Goal: Information Seeking & Learning: Learn about a topic

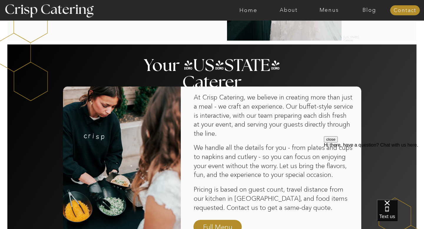
scroll to position [288, 0]
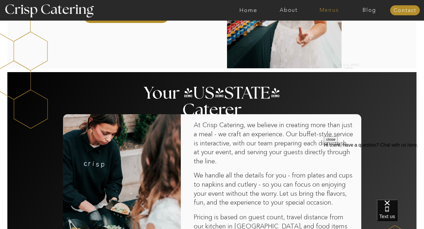
click at [326, 7] on nav "Menus" at bounding box center [329, 10] width 40 height 6
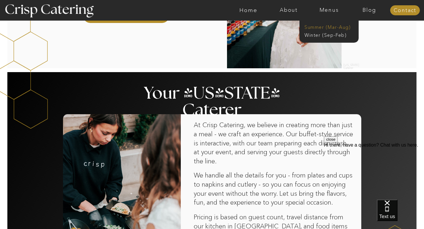
click at [324, 25] on nav "Summer (Mar-Aug)" at bounding box center [331, 27] width 53 height 6
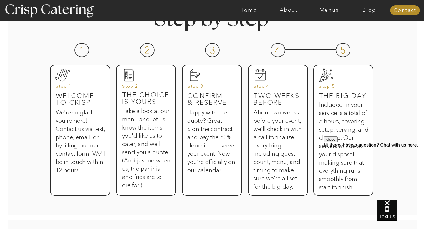
scroll to position [286, 0]
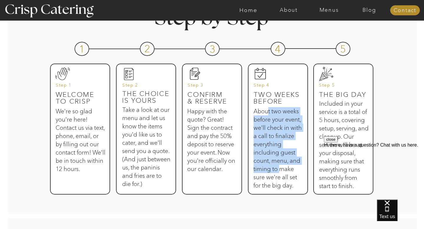
drag, startPoint x: 269, startPoint y: 113, endPoint x: 279, endPoint y: 166, distance: 53.1
click at [279, 166] on h3 "About two weeks before your event, we'll check in with a call to finalize every…" at bounding box center [278, 146] width 48 height 79
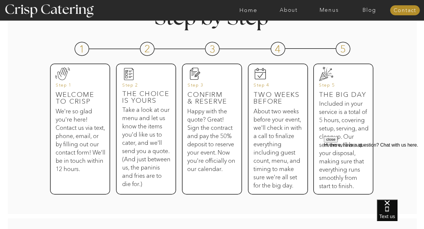
click at [286, 174] on h3 "About two weeks before your event, we'll check in with a call to finalize every…" at bounding box center [278, 146] width 48 height 79
click at [286, 175] on h3 "About two weeks before your event, we'll check in with a call to finalize every…" at bounding box center [278, 146] width 48 height 79
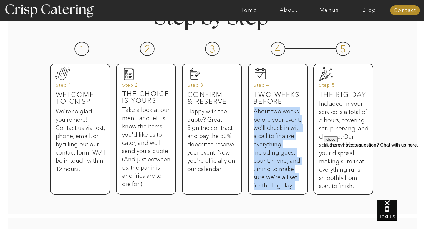
click at [286, 175] on h3 "About two weeks before your event, we'll check in with a call to finalize every…" at bounding box center [278, 146] width 48 height 79
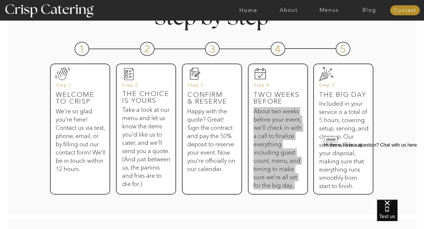
click at [338, 143] on button "close" at bounding box center [331, 139] width 14 height 6
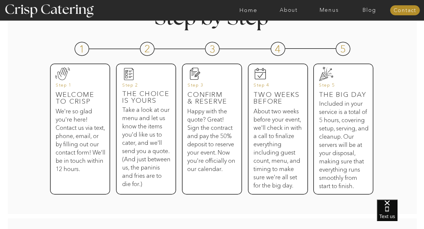
click at [373, 102] on div at bounding box center [343, 129] width 60 height 131
drag, startPoint x: 329, startPoint y: 102, endPoint x: 340, endPoint y: 120, distance: 21.0
click at [340, 121] on h3 "Included in your service is a total of 5 hours, covering setup, serving, and cl…" at bounding box center [343, 139] width 49 height 79
click at [340, 120] on h3 "Included in your service is a total of 5 hours, covering setup, serving, and cl…" at bounding box center [343, 139] width 49 height 79
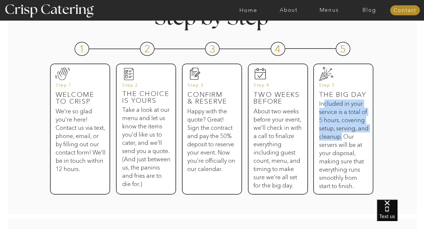
drag, startPoint x: 325, startPoint y: 103, endPoint x: 352, endPoint y: 136, distance: 42.5
click at [353, 136] on h3 "Included in your service is a total of 5 hours, covering setup, serving, and cl…" at bounding box center [343, 139] width 49 height 79
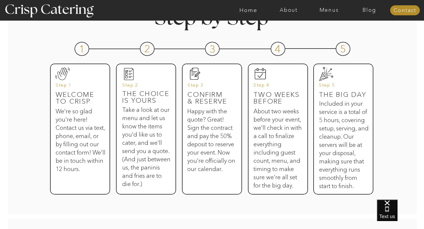
click at [362, 139] on h3 "Included in your service is a total of 5 hours, covering setup, serving, and cl…" at bounding box center [343, 139] width 49 height 79
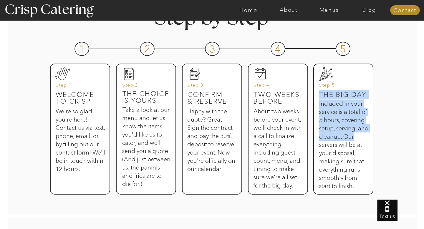
drag, startPoint x: 367, startPoint y: 136, endPoint x: 366, endPoint y: 180, distance: 44.2
click at [366, 180] on div "Step by Step 1 2 3 4 5 Welcome to Crisp We're so glad you're here! Contact us v…" at bounding box center [211, 105] width 353 height 227
click at [366, 180] on div at bounding box center [343, 129] width 60 height 131
drag, startPoint x: 362, startPoint y: 185, endPoint x: 359, endPoint y: 148, distance: 37.5
click at [359, 148] on div "Step by Step 1 2 3 4 5 Welcome to Crisp We're so glad you're here! Contact us v…" at bounding box center [211, 105] width 353 height 227
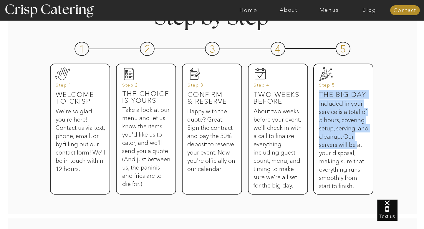
click at [358, 148] on h3 "Included in your service is a total of 5 hours, covering setup, serving, and cl…" at bounding box center [343, 139] width 49 height 79
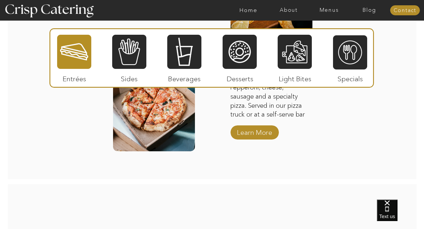
scroll to position [822, 0]
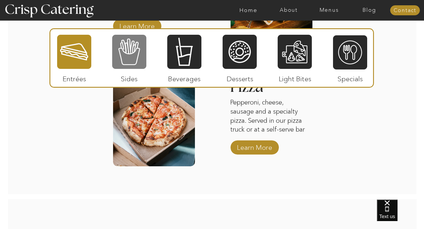
click at [133, 60] on div at bounding box center [129, 51] width 34 height 35
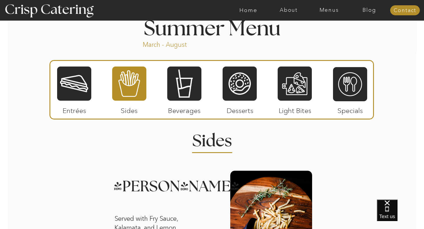
scroll to position [497, 0]
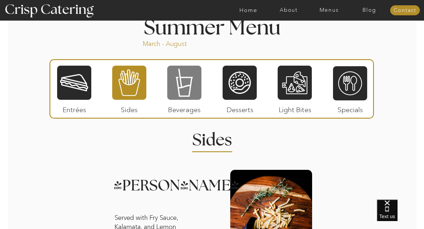
click at [193, 93] on div at bounding box center [184, 82] width 34 height 35
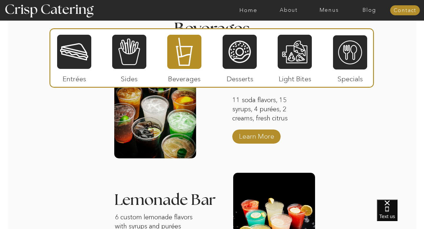
scroll to position [512, 0]
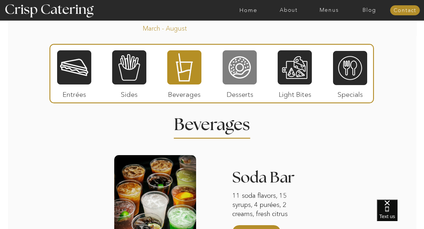
click at [244, 59] on div at bounding box center [240, 67] width 34 height 35
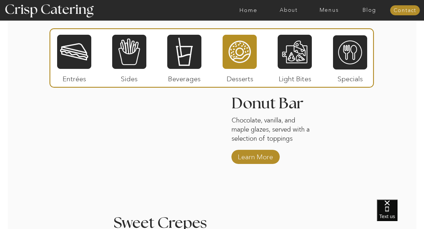
scroll to position [585, 0]
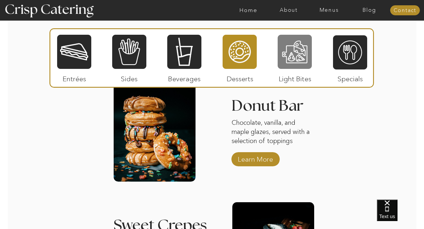
click at [292, 66] on div at bounding box center [295, 51] width 34 height 35
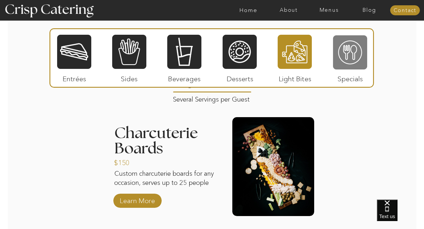
scroll to position [545, 0]
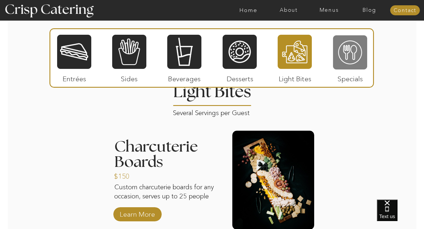
click at [363, 48] on div at bounding box center [350, 52] width 34 height 35
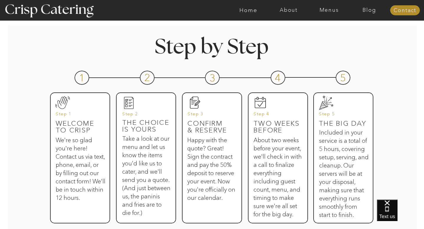
scroll to position [224, 0]
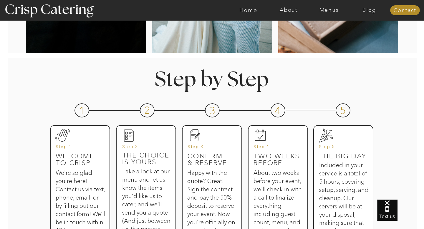
click at [258, 6] on div at bounding box center [235, 10] width 934 height 21
click at [251, 13] on nav "Home" at bounding box center [248, 10] width 40 height 6
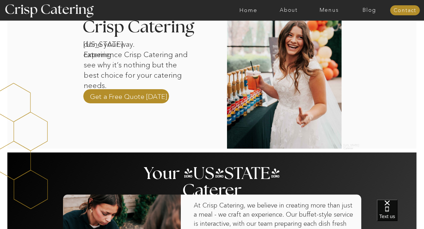
scroll to position [203, 0]
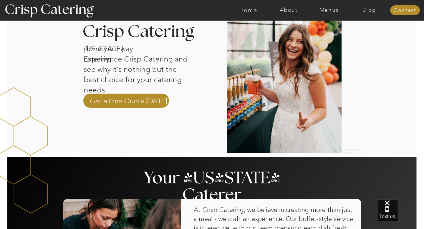
click at [138, 89] on div at bounding box center [212, 68] width 411 height 169
click at [137, 102] on p "Get a Free Quote Today" at bounding box center [128, 100] width 77 height 9
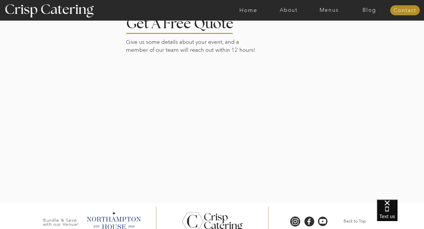
scroll to position [149, 0]
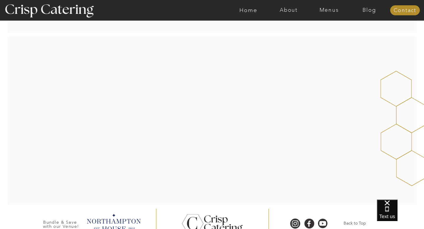
scroll to position [101, 0]
click at [249, 12] on nav "Home" at bounding box center [248, 10] width 40 height 6
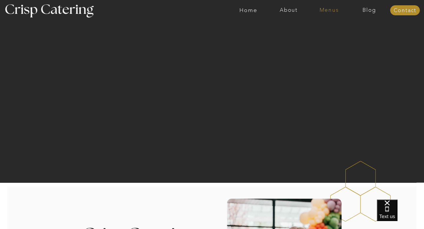
click at [329, 11] on nav "Menus" at bounding box center [329, 10] width 40 height 6
click at [299, 9] on nav "About" at bounding box center [289, 10] width 40 height 6
click at [300, 28] on nav "About Crisp" at bounding box center [291, 27] width 34 height 6
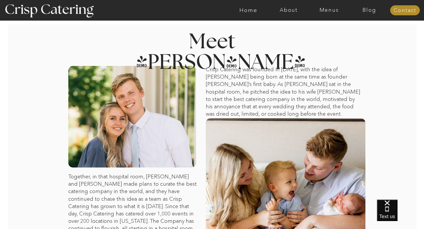
click at [289, 6] on div at bounding box center [235, 10] width 934 height 21
click at [288, 13] on div "About Home Menus Contact Blog" at bounding box center [211, 10] width 353 height 21
click at [288, 14] on div at bounding box center [235, 10] width 934 height 21
click at [292, 11] on nav "About" at bounding box center [289, 10] width 40 height 6
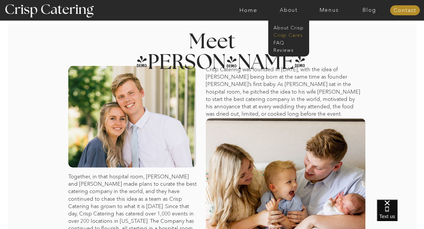
click at [288, 34] on nav "Crisp Cares" at bounding box center [291, 35] width 34 height 6
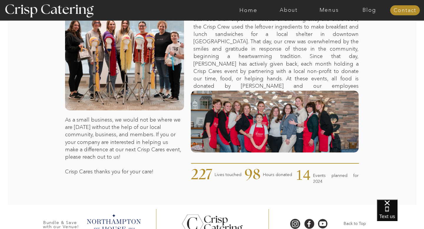
scroll to position [105, 0]
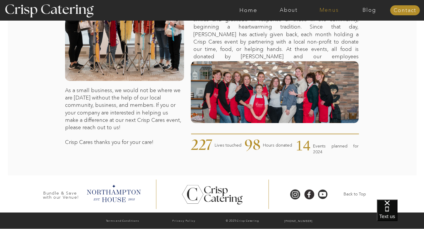
click at [333, 9] on nav "Menus" at bounding box center [329, 10] width 40 height 6
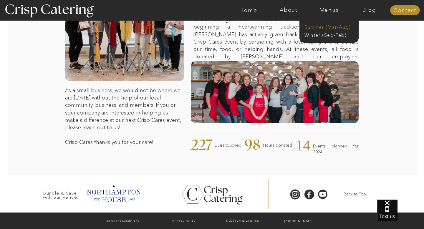
click at [327, 27] on nav "Summer (Mar-Aug)" at bounding box center [331, 27] width 53 height 6
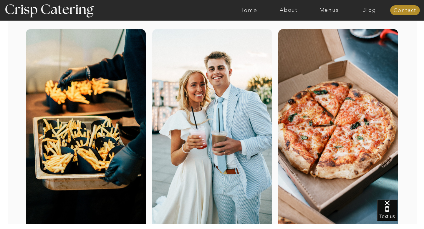
scroll to position [40, 0]
